Goal: Task Accomplishment & Management: Manage account settings

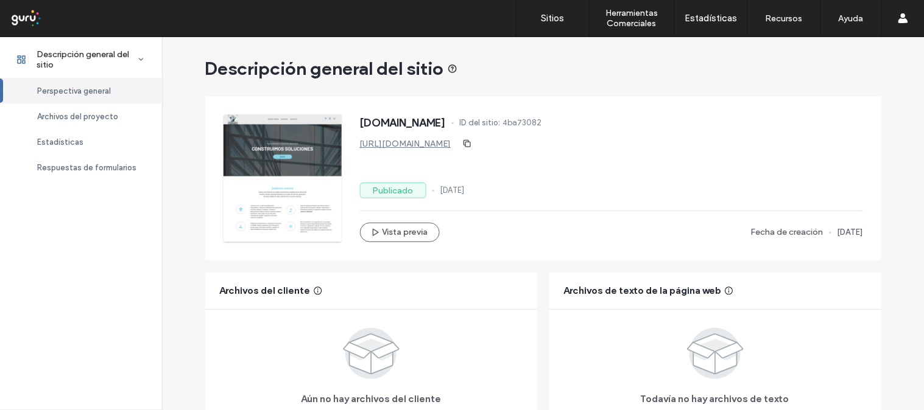
click at [23, 19] on div at bounding box center [78, 18] width 138 height 19
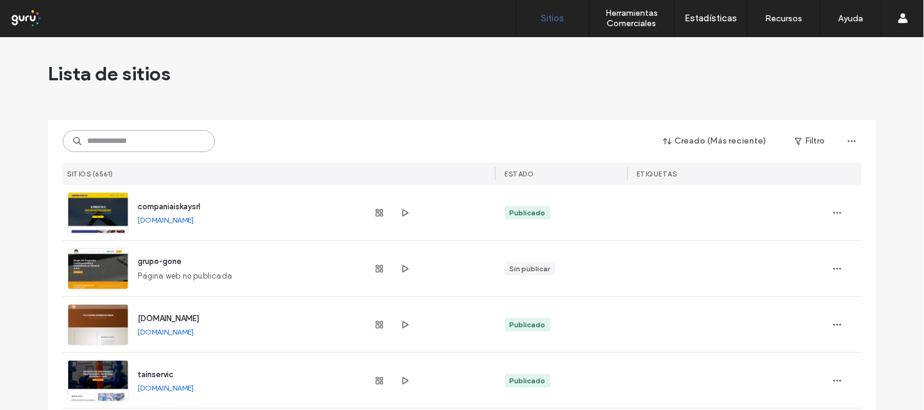
click at [157, 142] on input at bounding box center [139, 141] width 152 height 22
paste input "**********"
type input "**********"
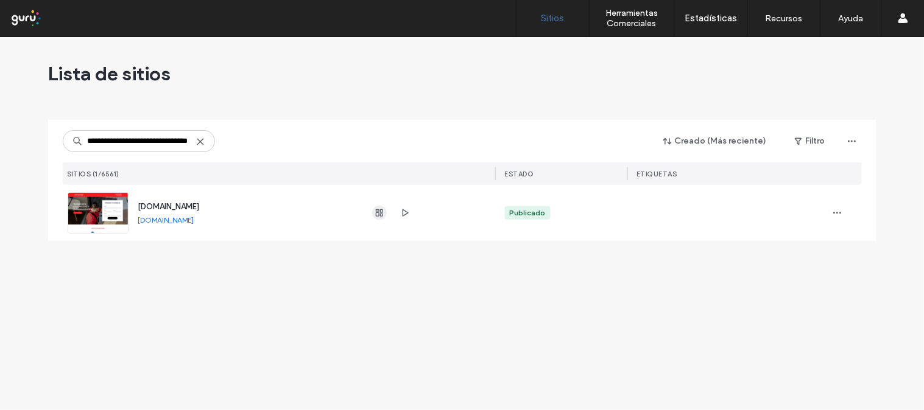
click at [382, 216] on use "button" at bounding box center [379, 212] width 7 height 7
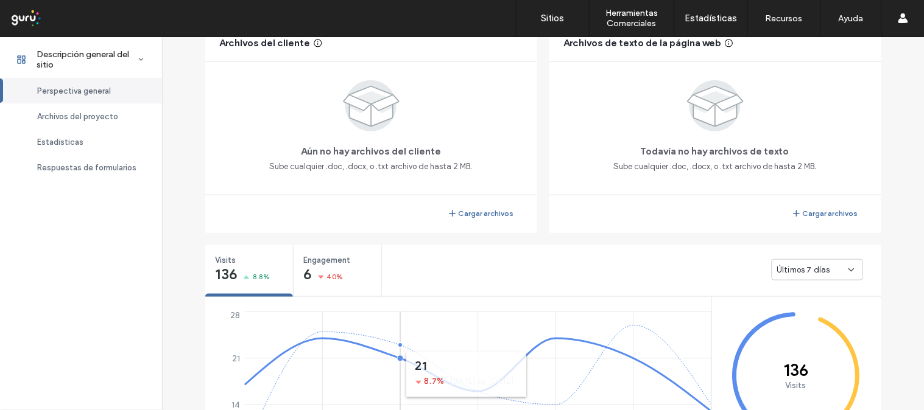
scroll to position [744, 0]
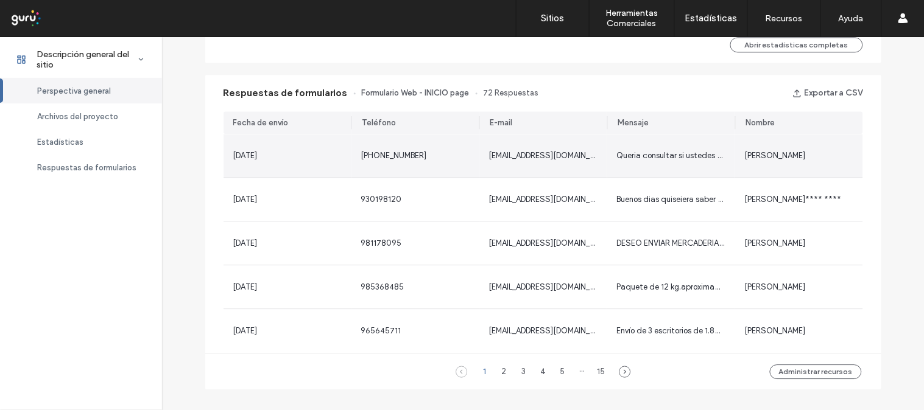
click at [777, 159] on span "[PERSON_NAME]" at bounding box center [775, 155] width 61 height 9
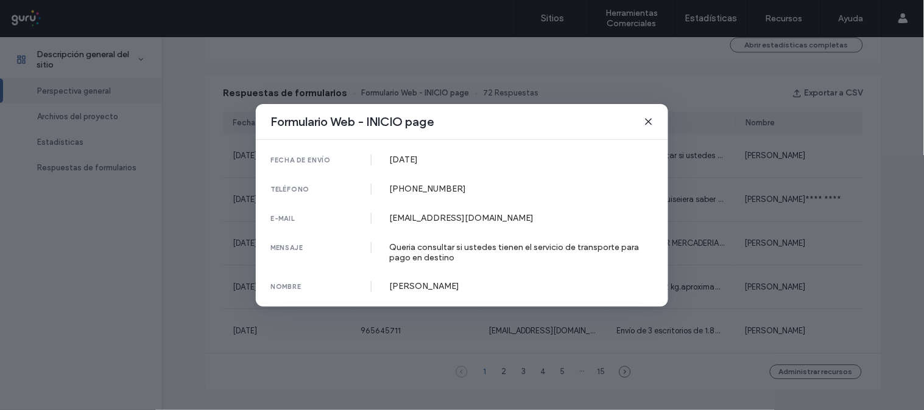
click at [653, 123] on icon at bounding box center [649, 122] width 10 height 10
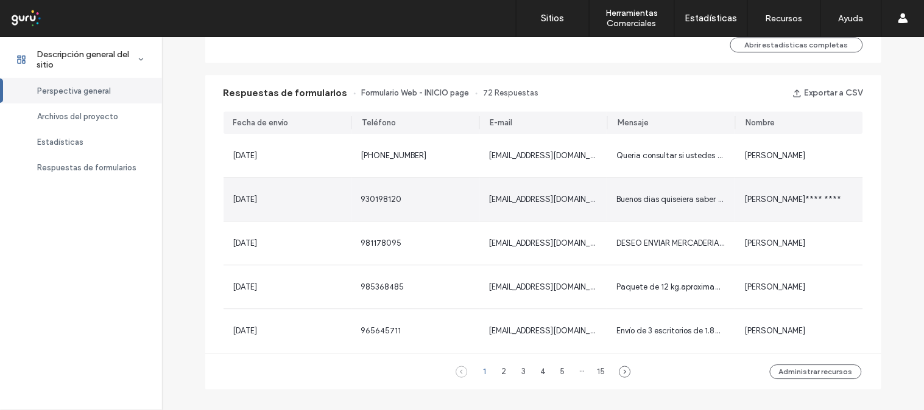
click at [372, 203] on span "930198120" at bounding box center [381, 199] width 41 height 9
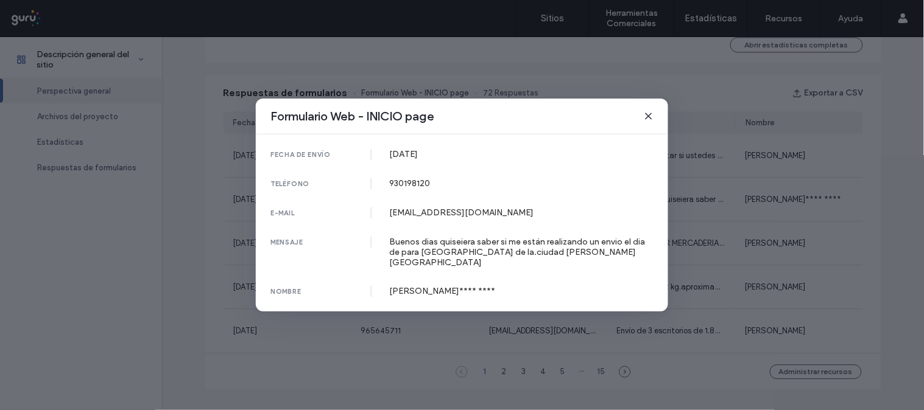
click at [653, 116] on span at bounding box center [649, 116] width 10 height 16
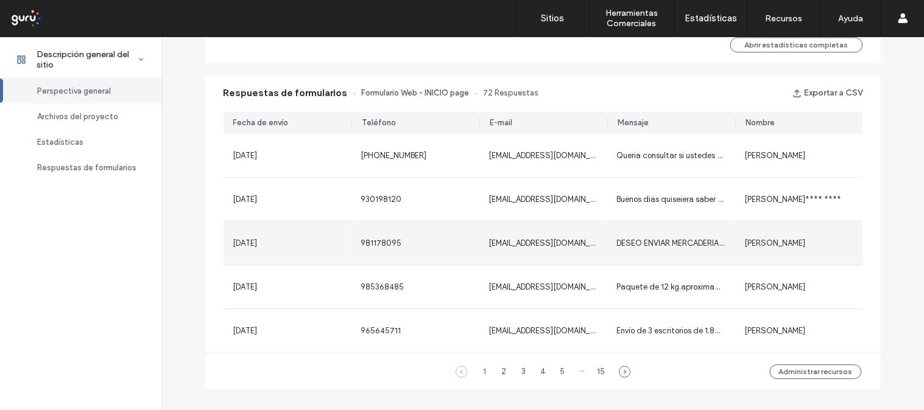
click at [381, 256] on div "981178095" at bounding box center [415, 243] width 128 height 43
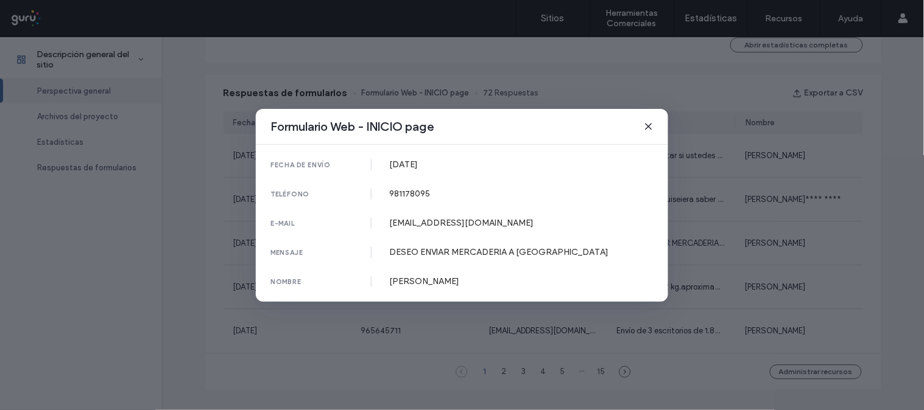
click at [656, 126] on div "Formulario Web - INICIO page" at bounding box center [462, 127] width 412 height 36
click at [649, 132] on icon at bounding box center [649, 127] width 10 height 10
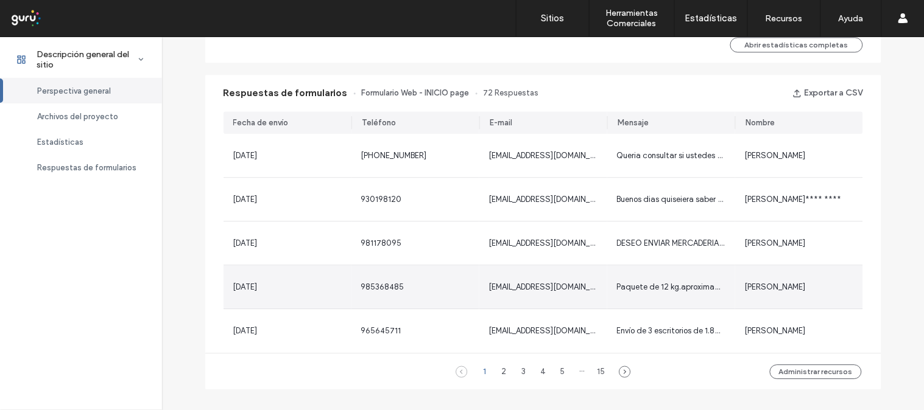
click at [368, 294] on div "985368485" at bounding box center [415, 286] width 128 height 43
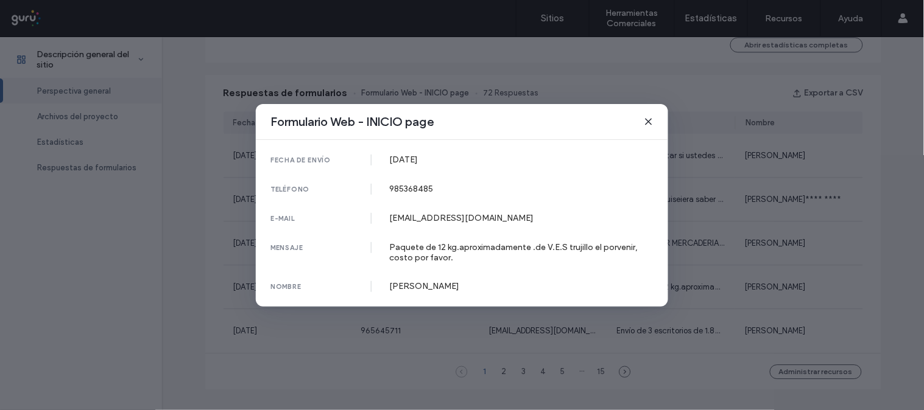
click at [650, 121] on use at bounding box center [647, 121] width 5 height 5
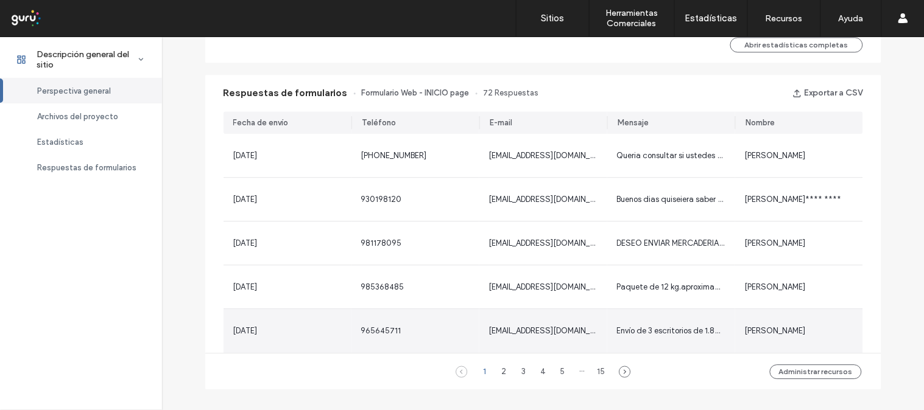
click at [361, 328] on span "965645711" at bounding box center [381, 330] width 40 height 9
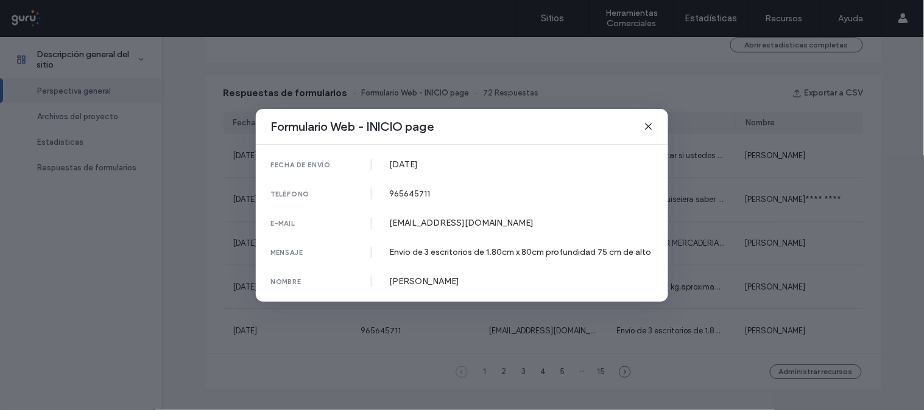
click at [653, 128] on icon at bounding box center [649, 127] width 10 height 10
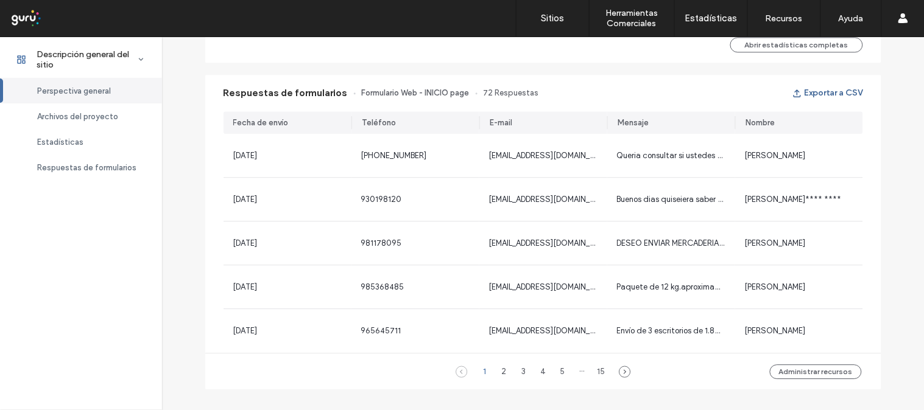
click at [818, 100] on button "Exportar a CSV" at bounding box center [827, 92] width 71 height 19
